Goal: Navigation & Orientation: Find specific page/section

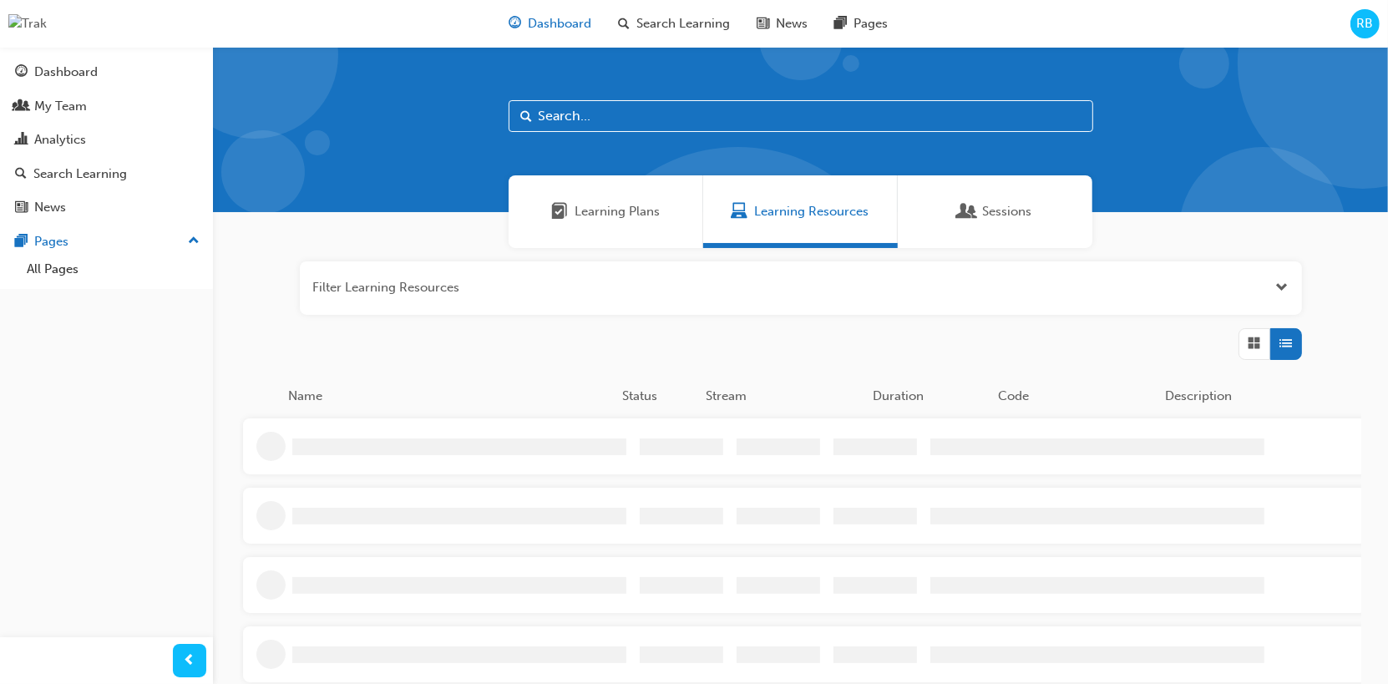
click at [558, 29] on span "Dashboard" at bounding box center [560, 23] width 63 height 19
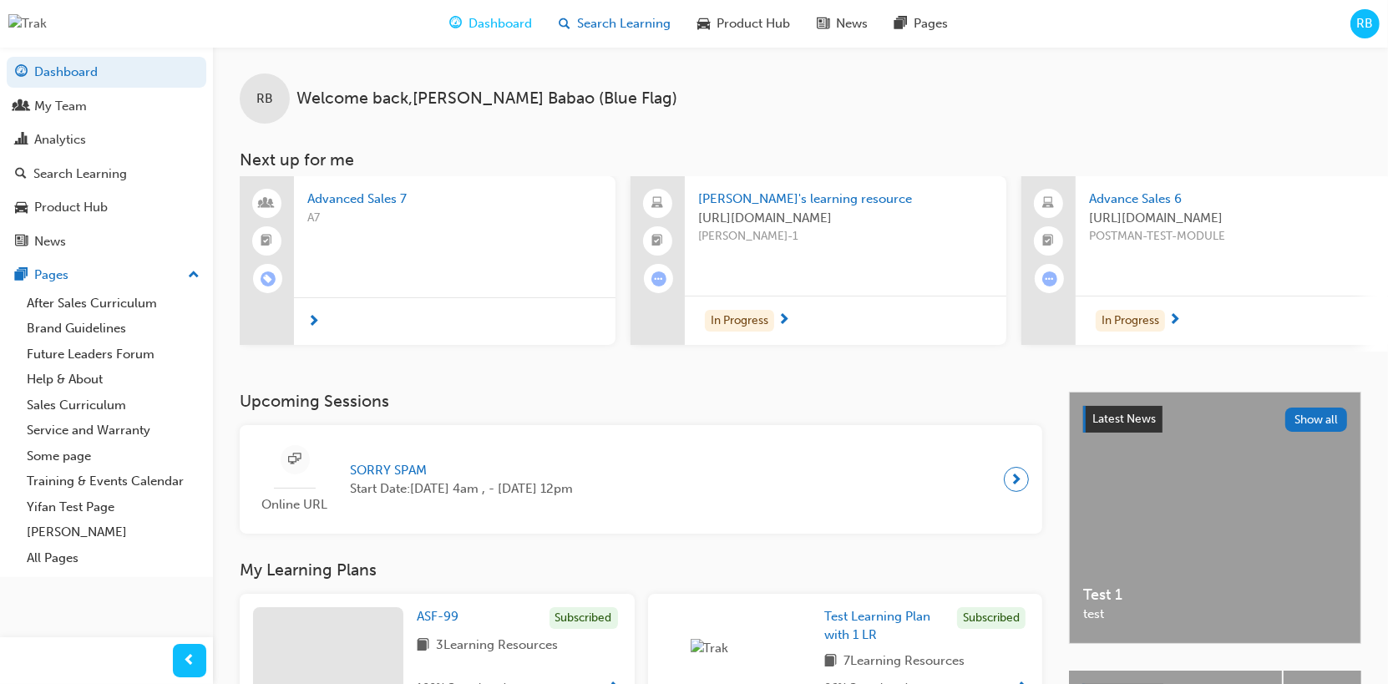
click at [620, 33] on div "Search Learning" at bounding box center [615, 24] width 139 height 34
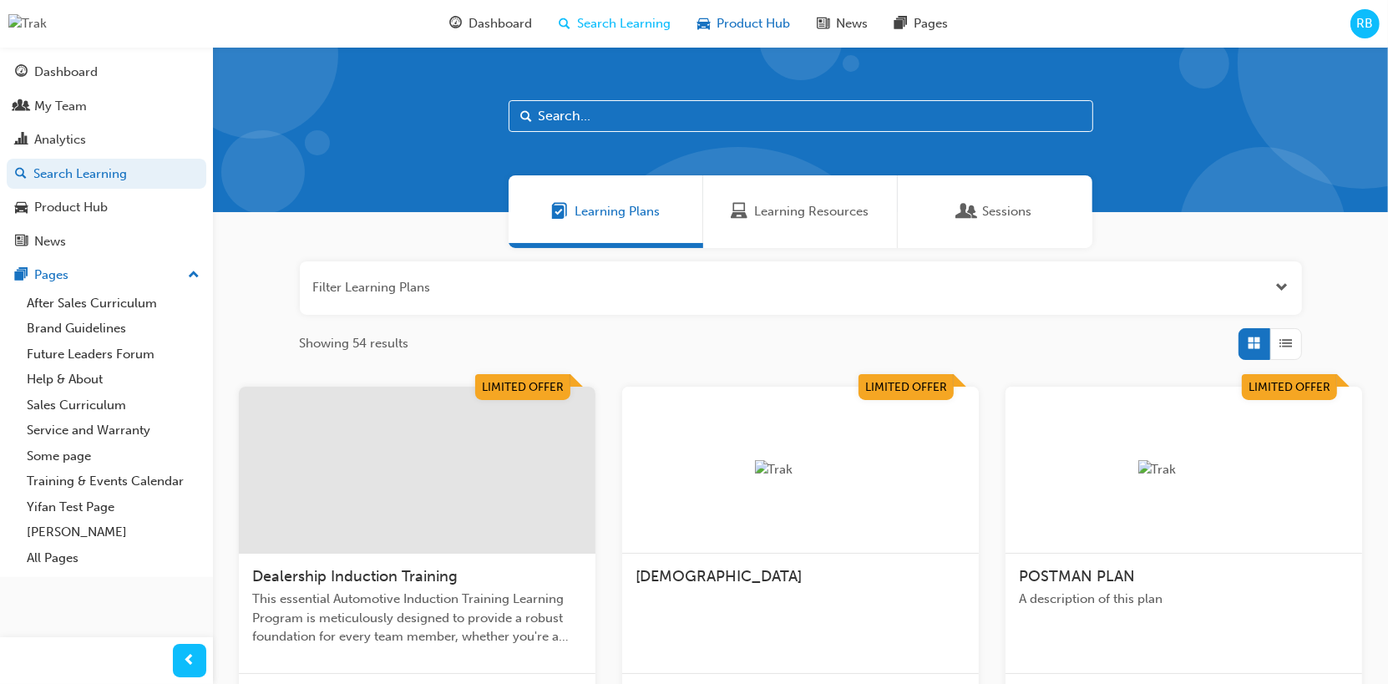
click at [738, 34] on div "Product Hub" at bounding box center [743, 24] width 119 height 34
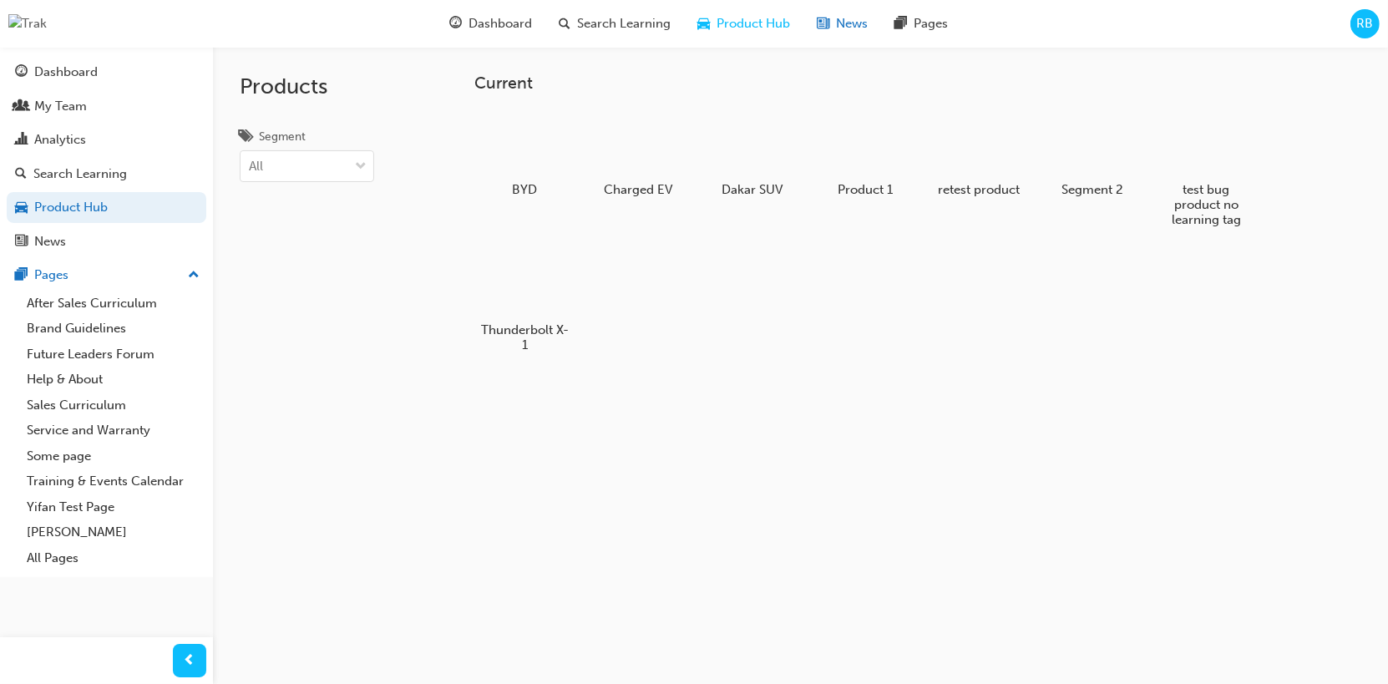
click at [841, 33] on span "News" at bounding box center [852, 23] width 32 height 19
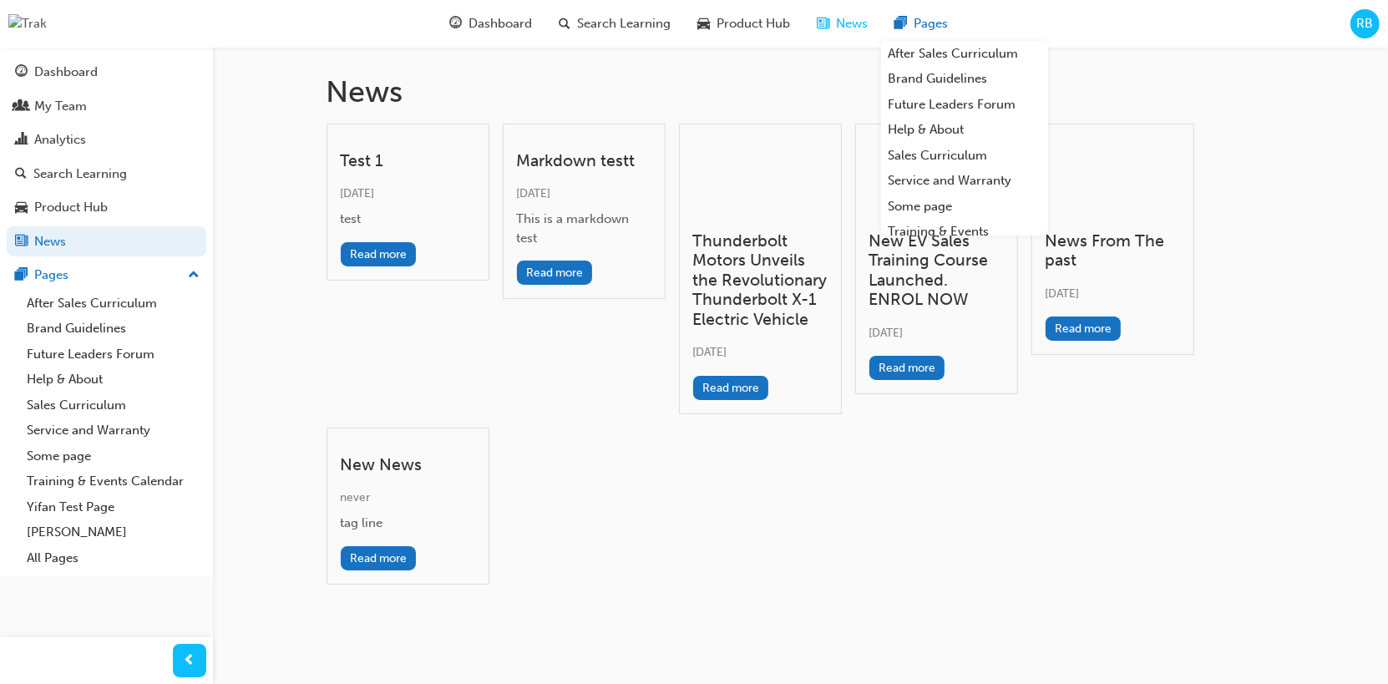
click at [921, 36] on div "Pages" at bounding box center [921, 24] width 80 height 34
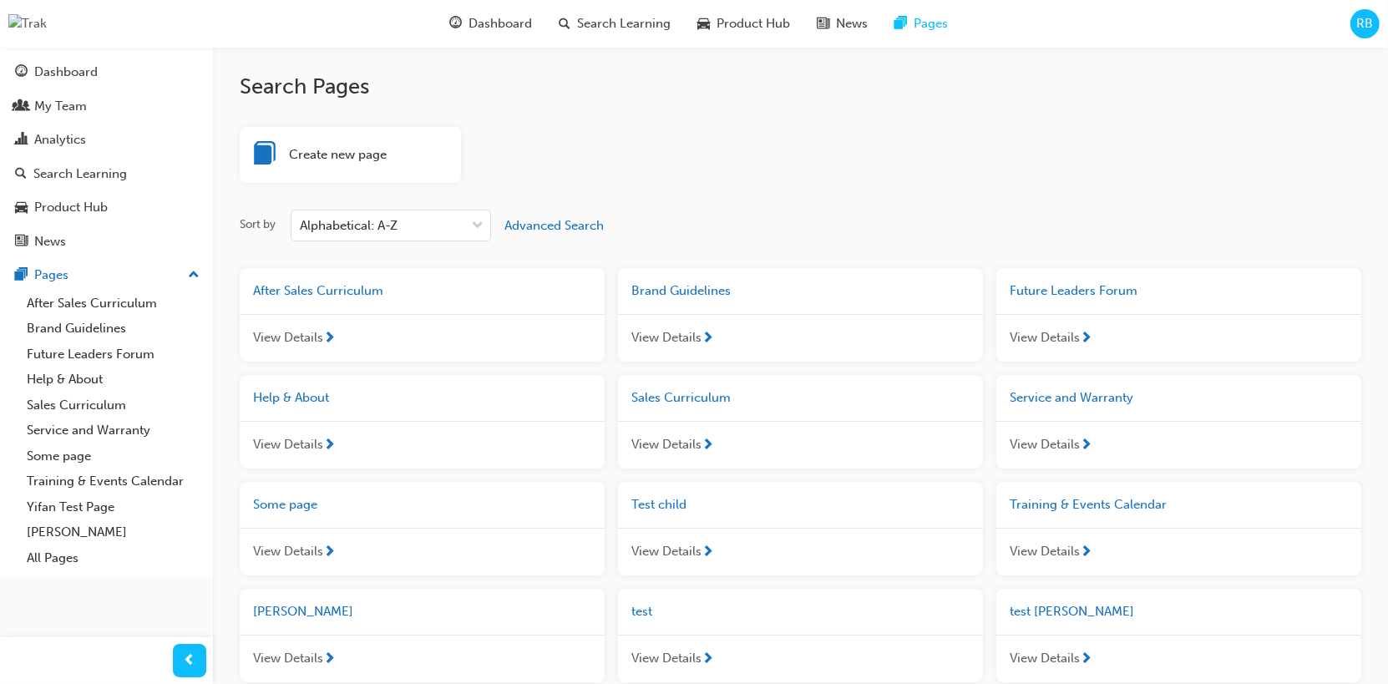
click at [1359, 25] on span "RB" at bounding box center [1366, 23] width 17 height 19
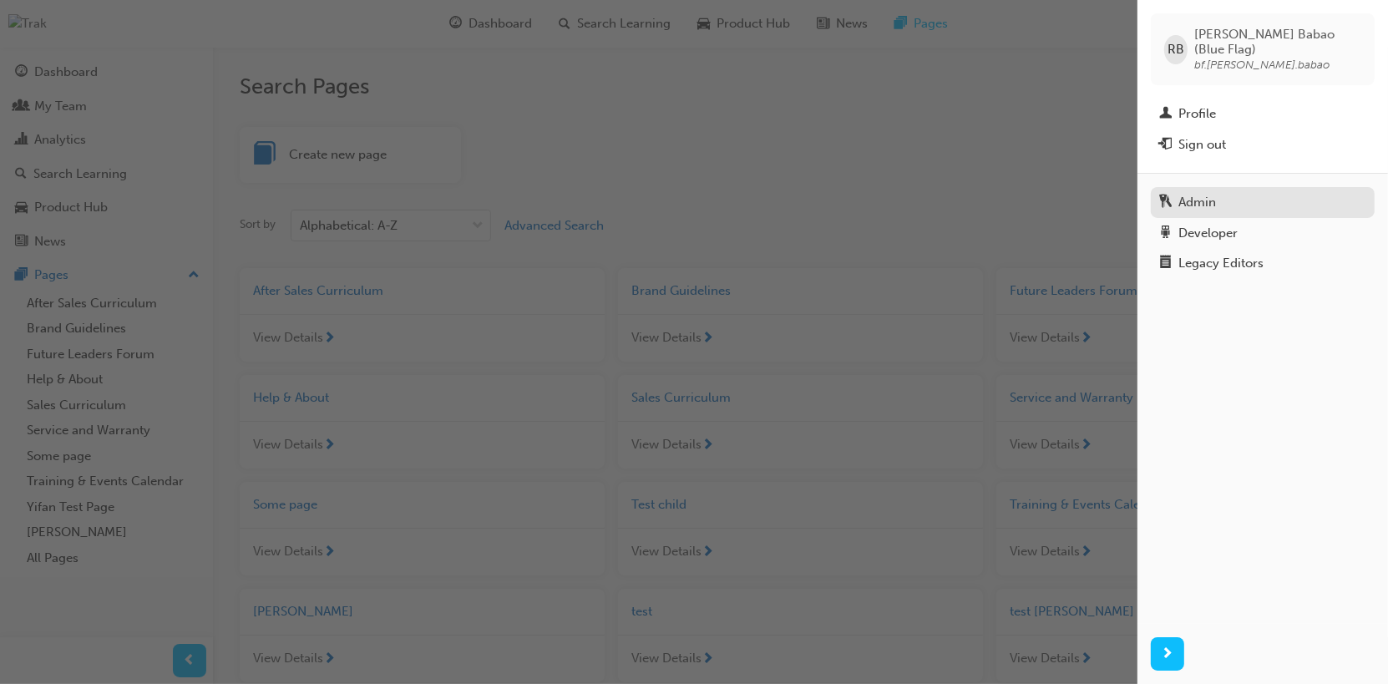
click at [1190, 193] on div "Admin" at bounding box center [1198, 202] width 38 height 19
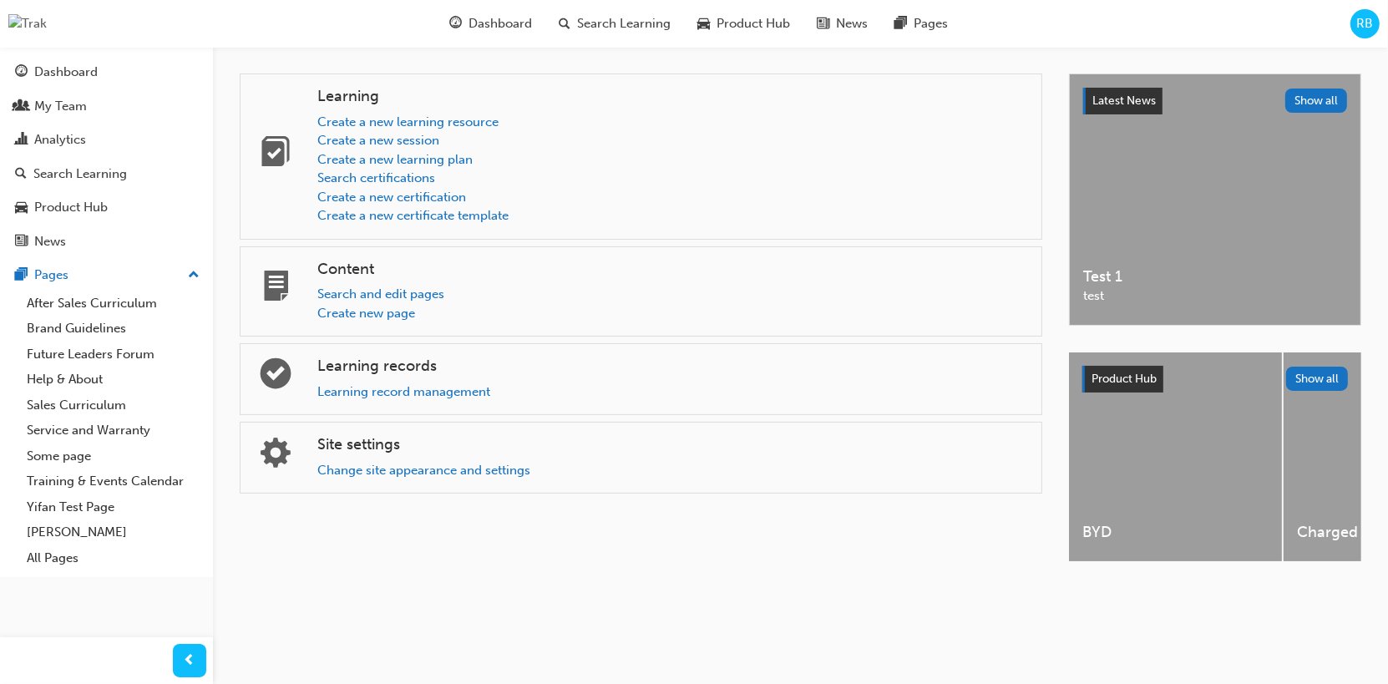
click at [1358, 29] on span "RB" at bounding box center [1366, 23] width 17 height 19
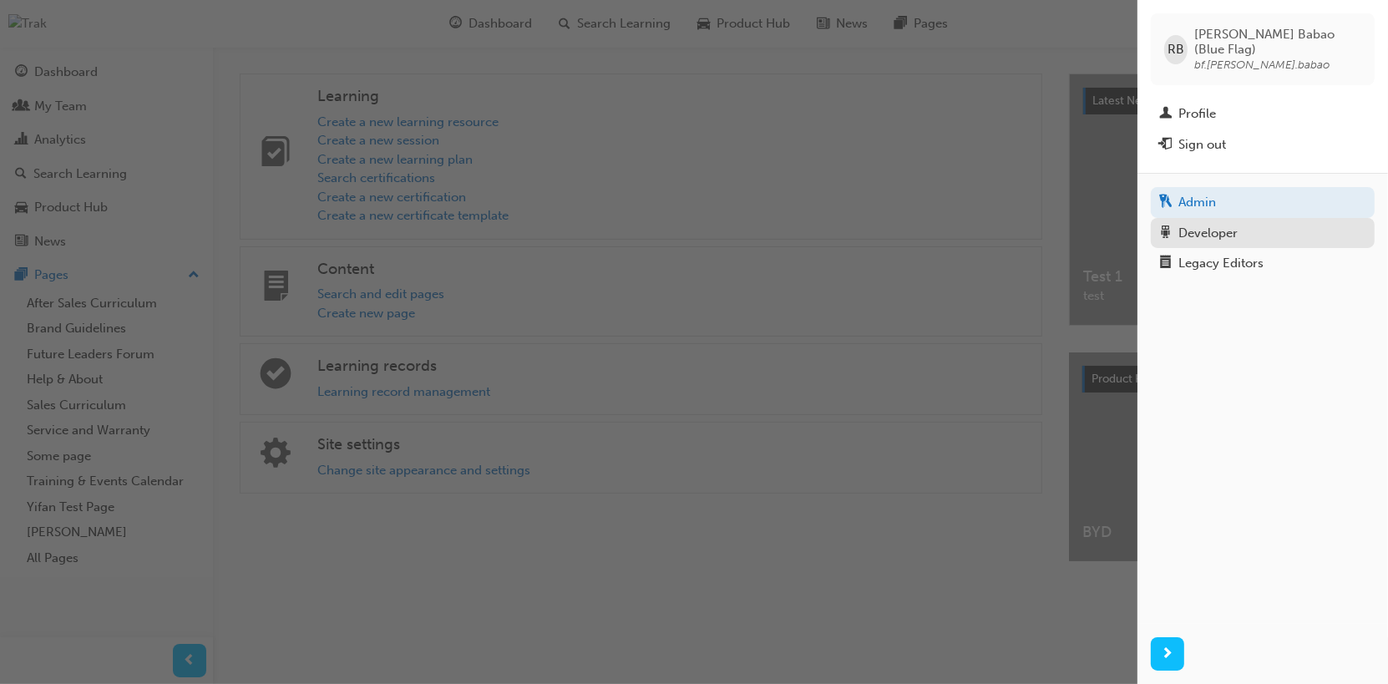
click at [1219, 224] on div "Developer" at bounding box center [1208, 233] width 59 height 19
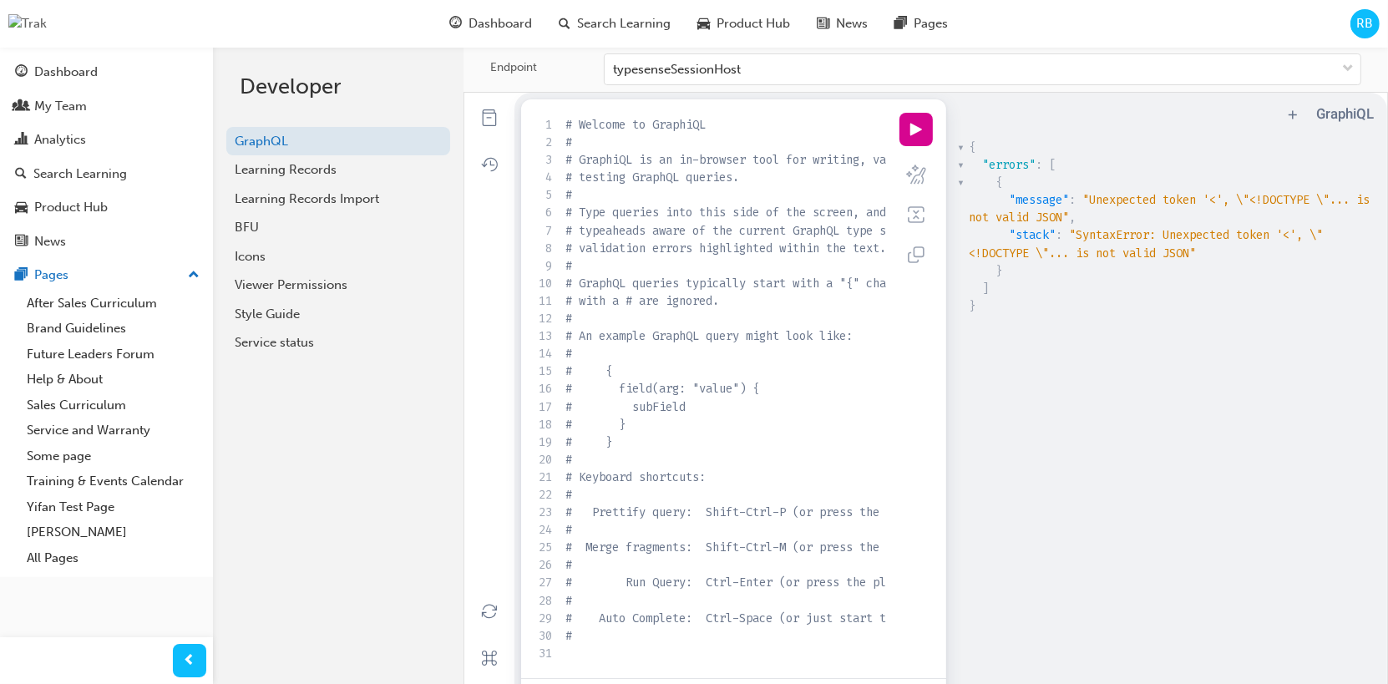
click at [1365, 17] on span "RB" at bounding box center [1366, 23] width 17 height 19
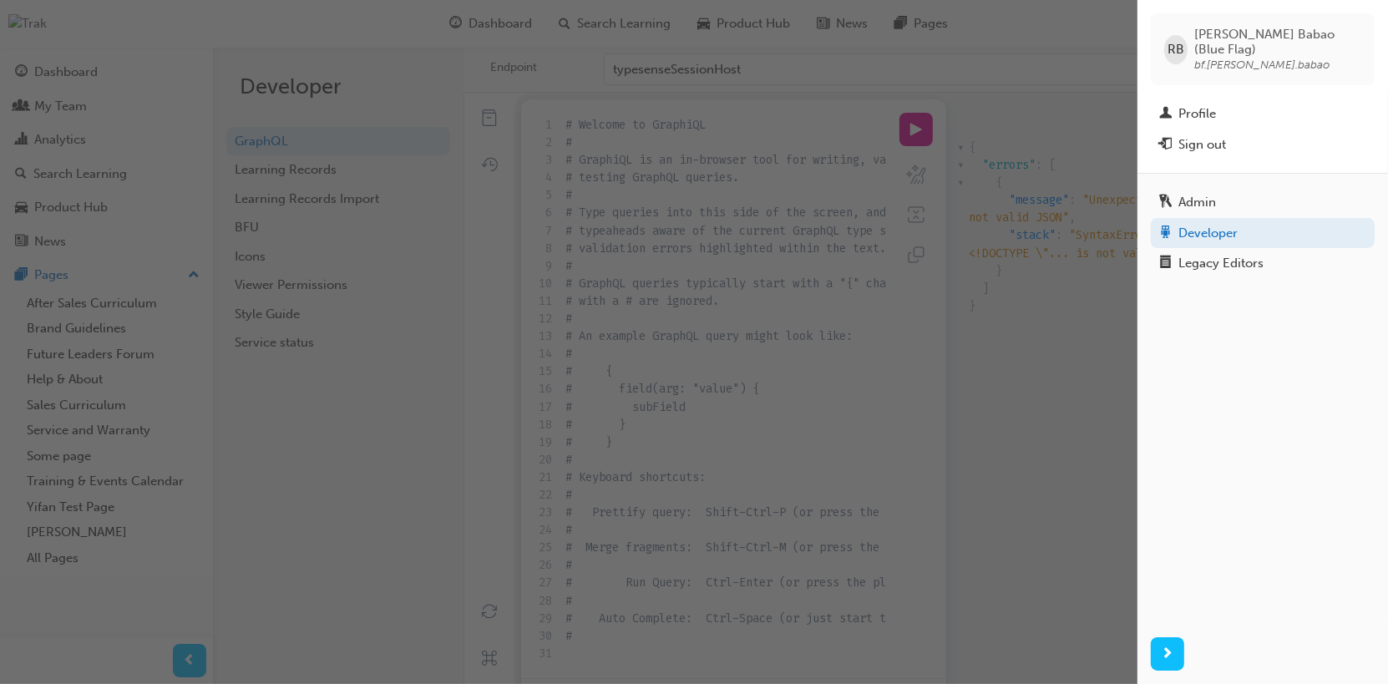
click at [375, 455] on div "button" at bounding box center [569, 342] width 1138 height 684
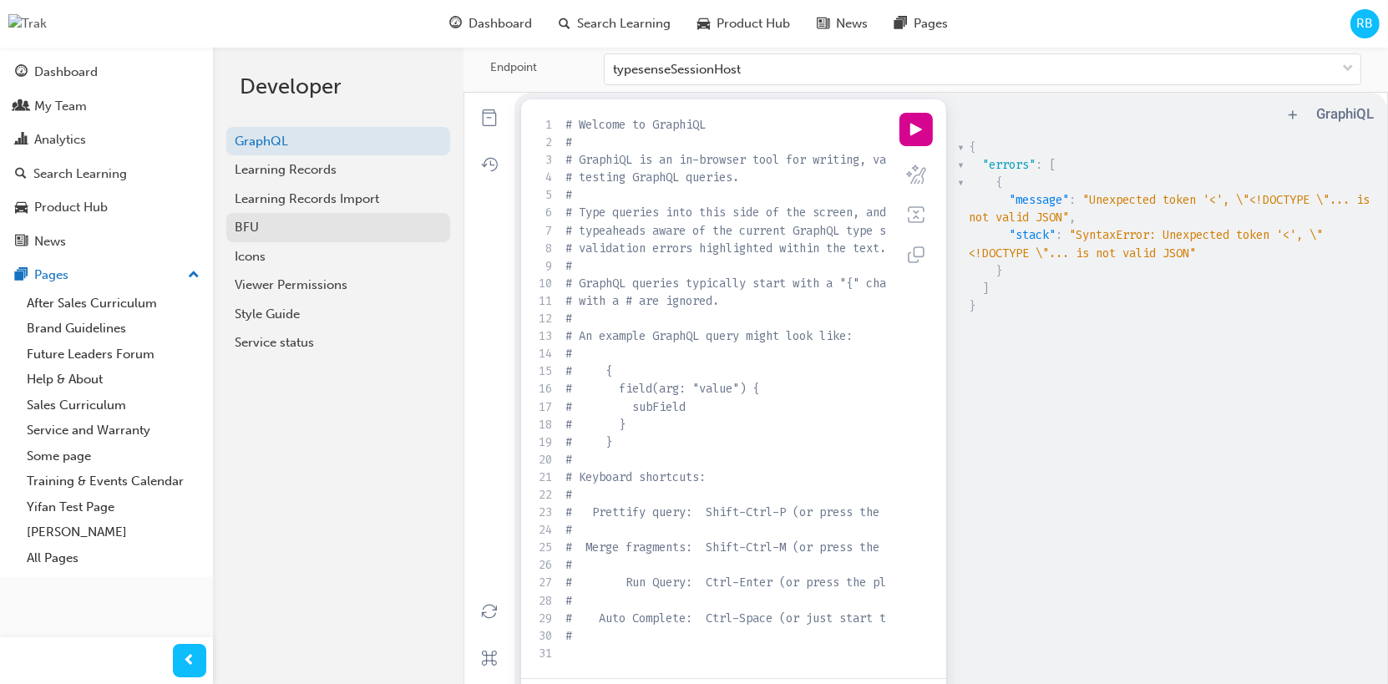
click at [294, 239] on link "BFU" at bounding box center [338, 227] width 224 height 29
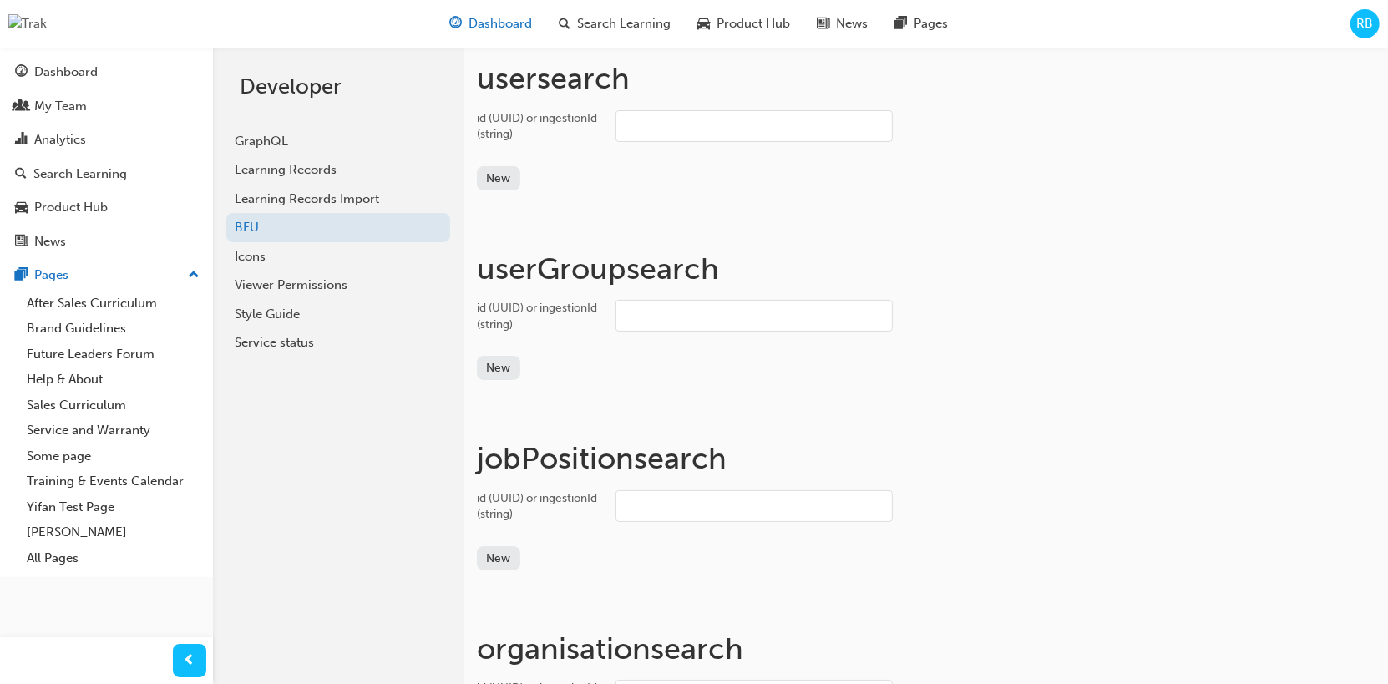
click at [499, 12] on div "Dashboard" at bounding box center [490, 24] width 109 height 34
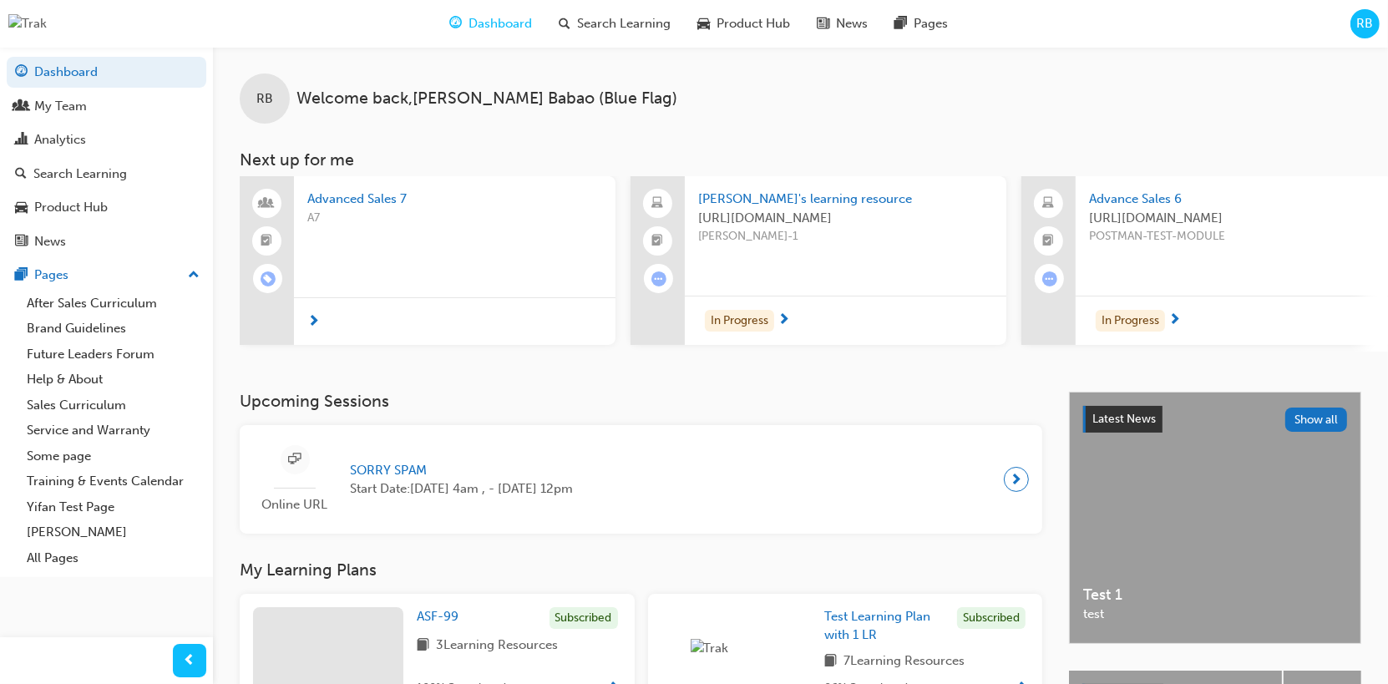
click at [1368, 22] on span "RB" at bounding box center [1366, 23] width 17 height 19
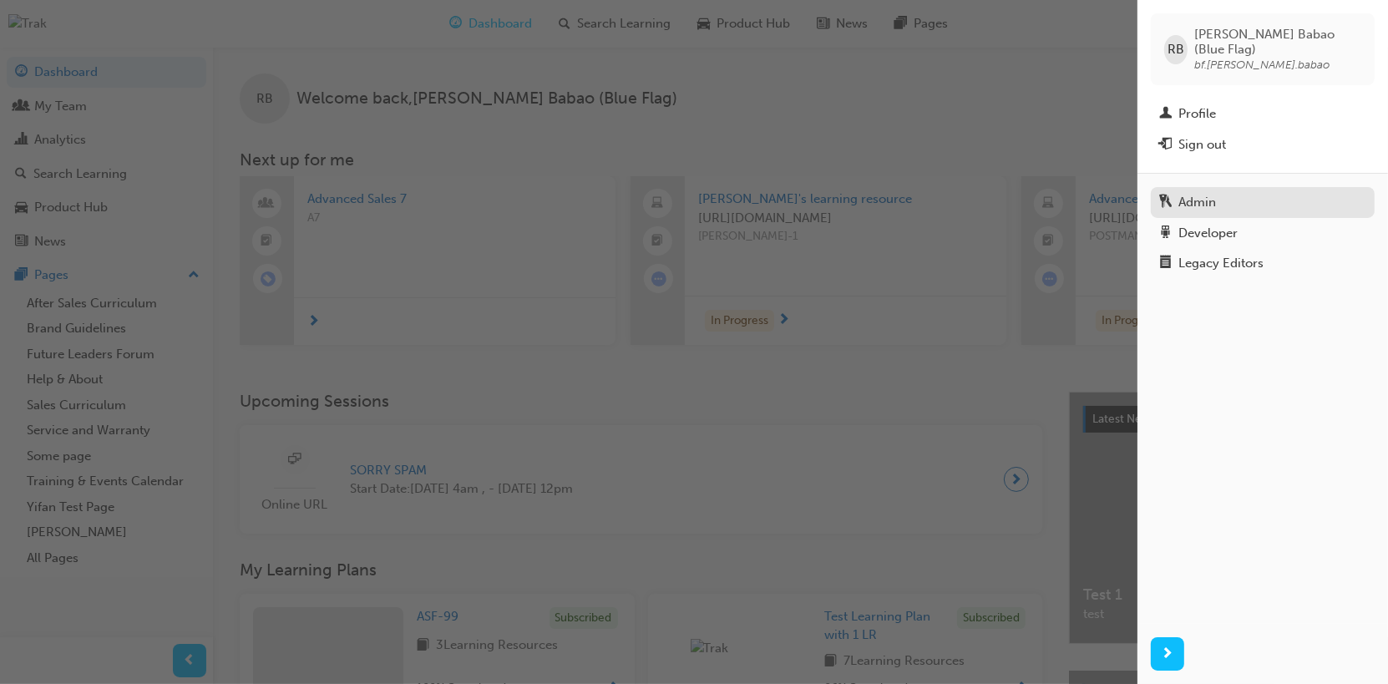
click at [1199, 193] on div "Admin" at bounding box center [1198, 202] width 38 height 19
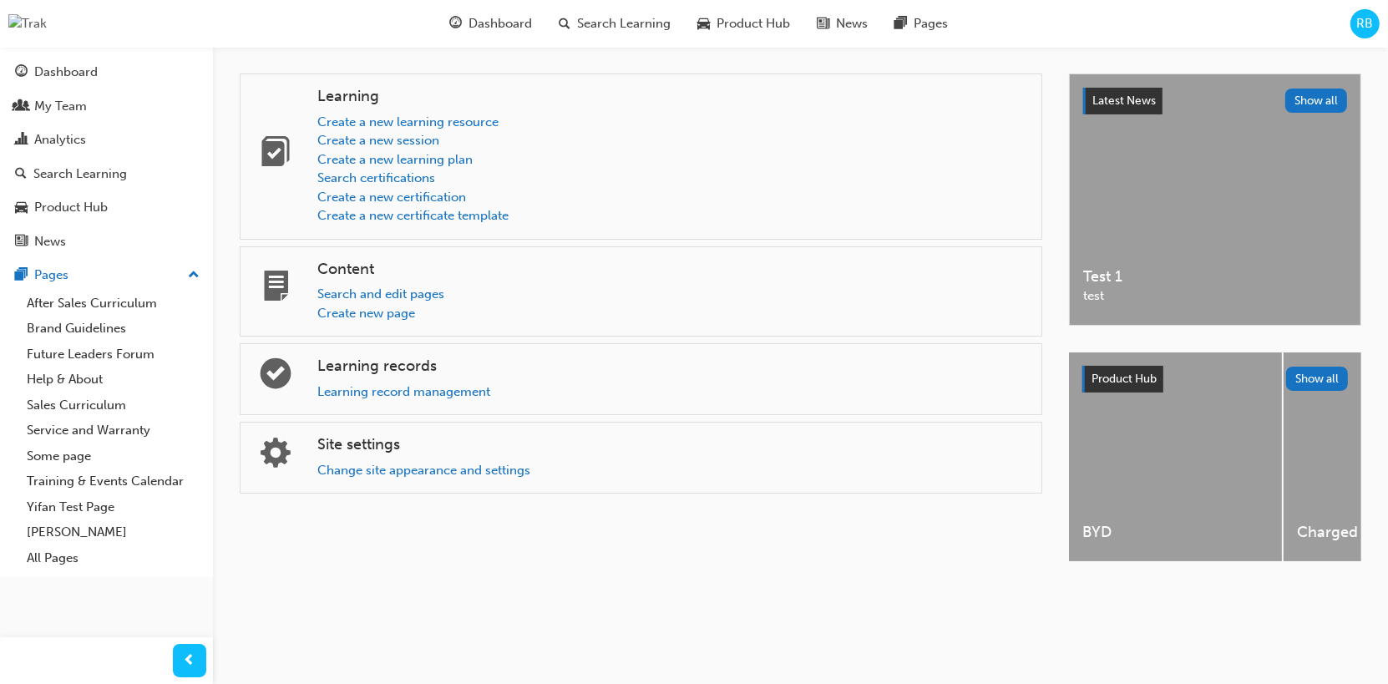
click at [1365, 20] on span "RB" at bounding box center [1366, 23] width 17 height 19
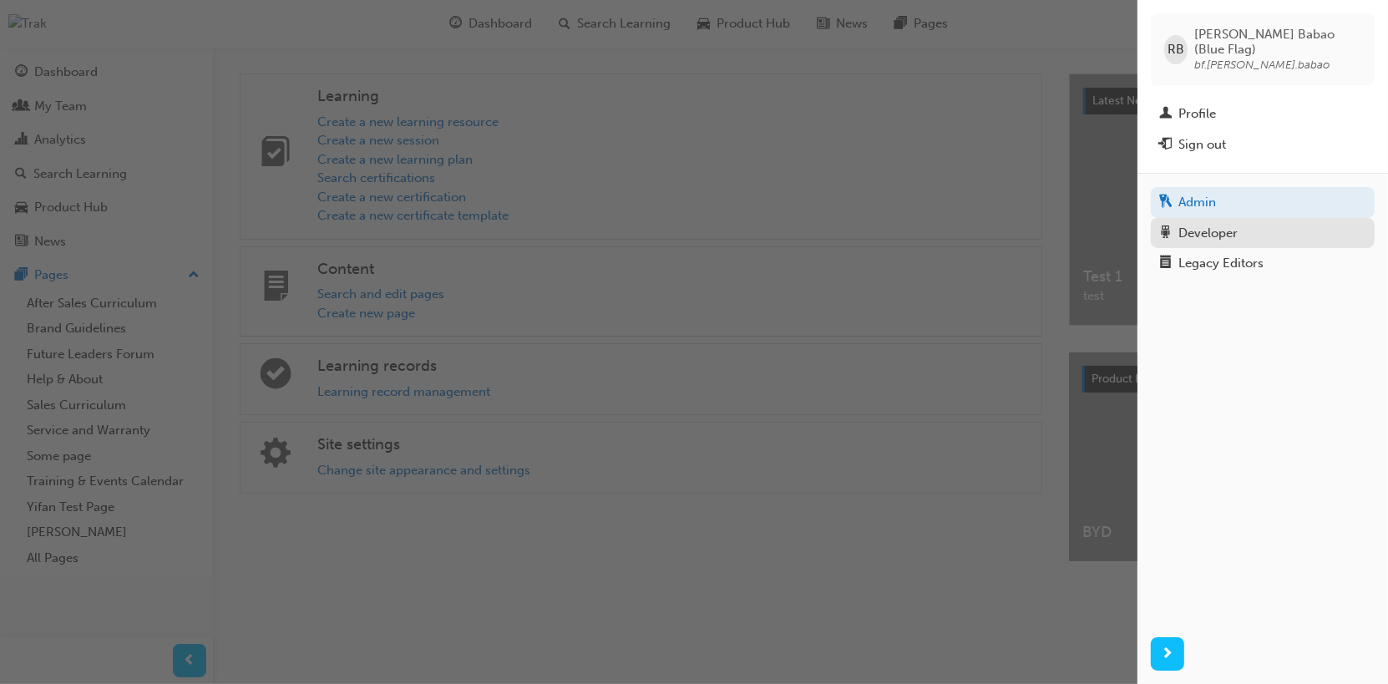
click at [1230, 224] on div "Developer" at bounding box center [1208, 233] width 59 height 19
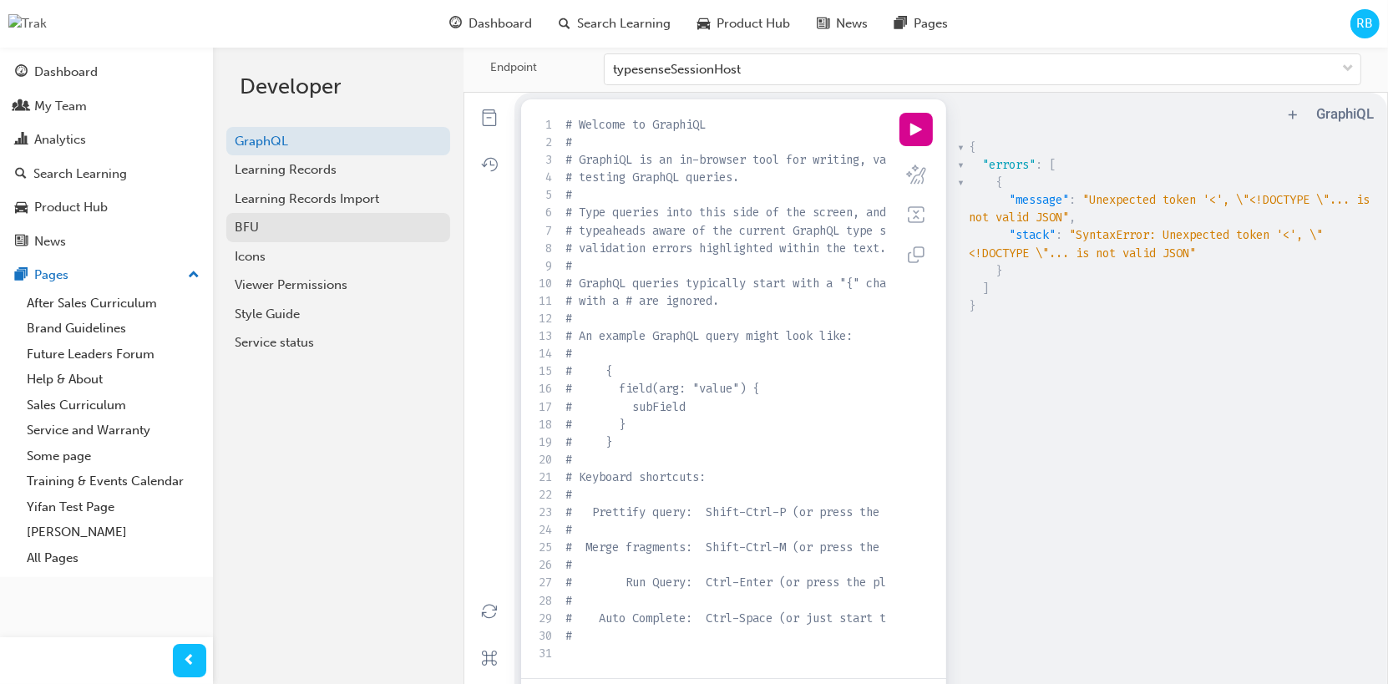
click at [268, 228] on div "BFU" at bounding box center [338, 227] width 207 height 19
